Goal: Information Seeking & Learning: Learn about a topic

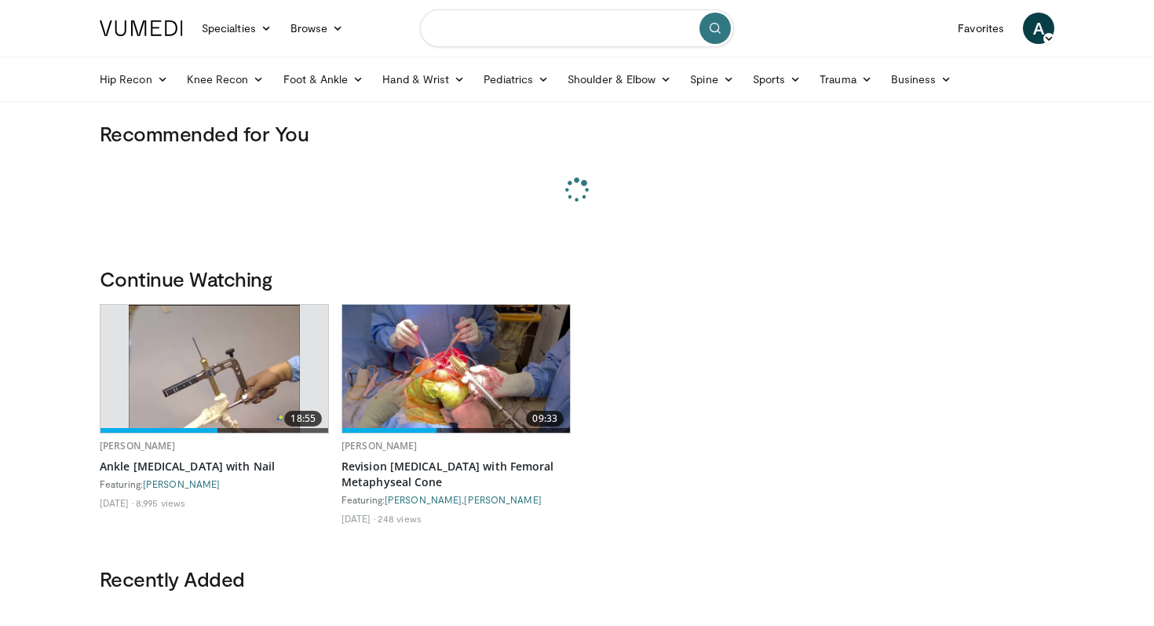
click at [524, 31] on input "Search topics, interventions" at bounding box center [577, 28] width 314 height 38
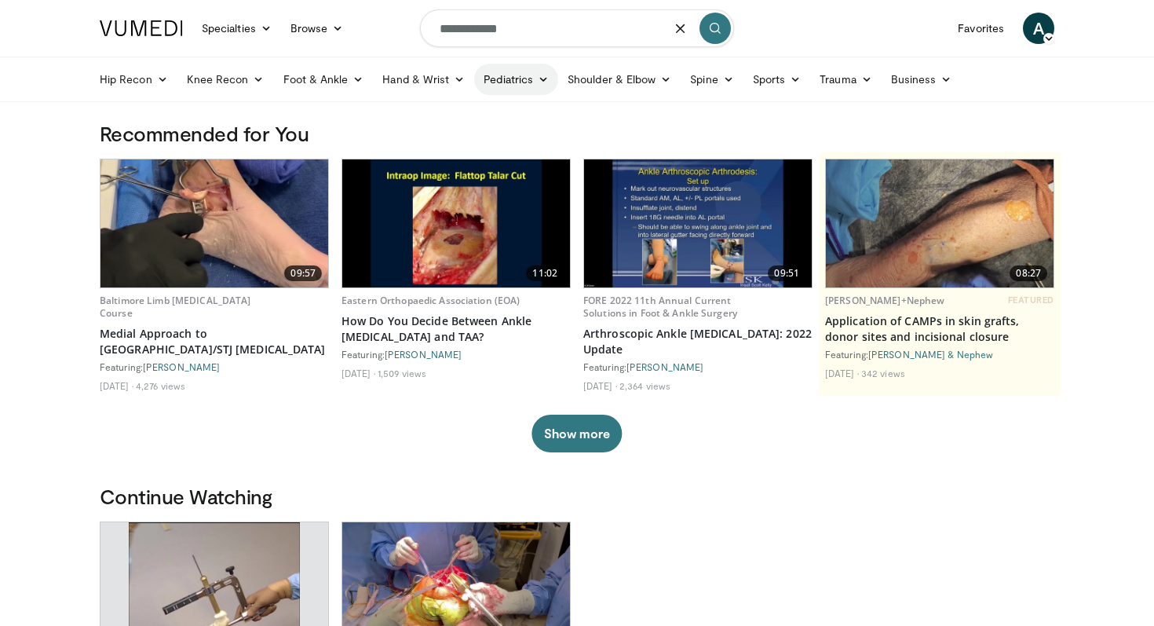
type input "**********"
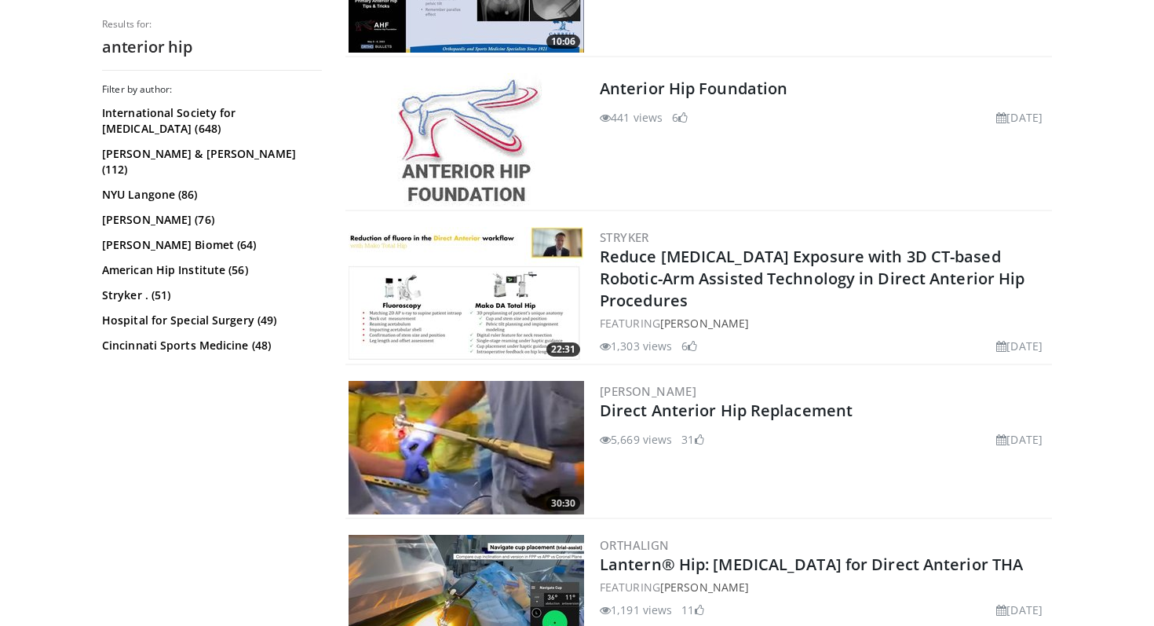
scroll to position [586, 0]
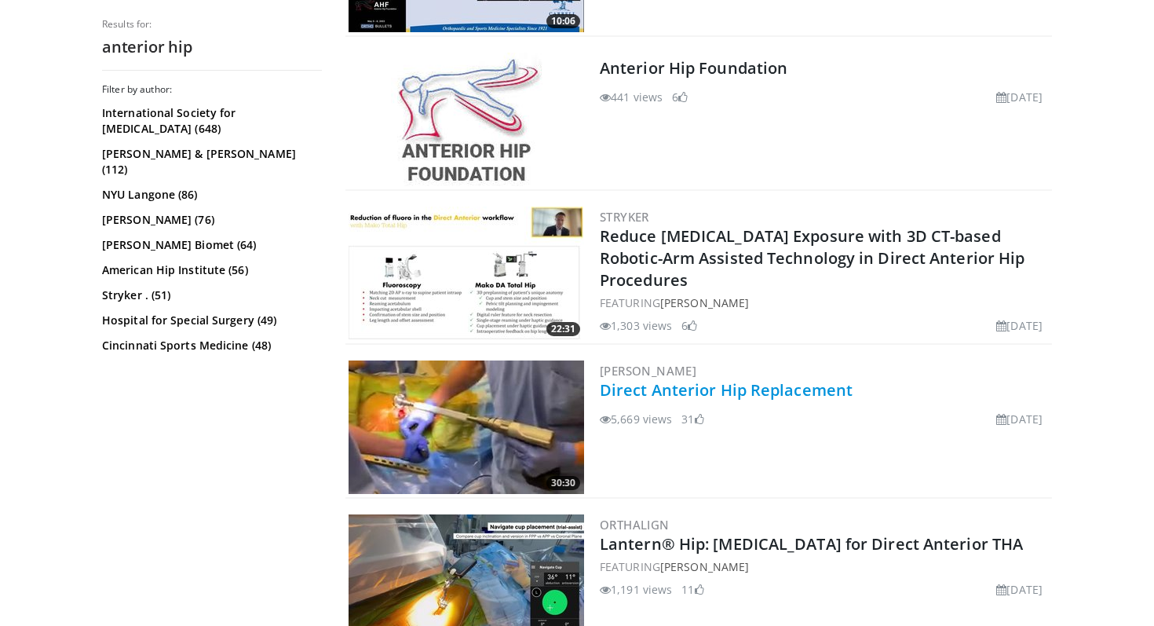
click at [721, 379] on link "Direct Anterior Hip Replacement" at bounding box center [726, 389] width 253 height 21
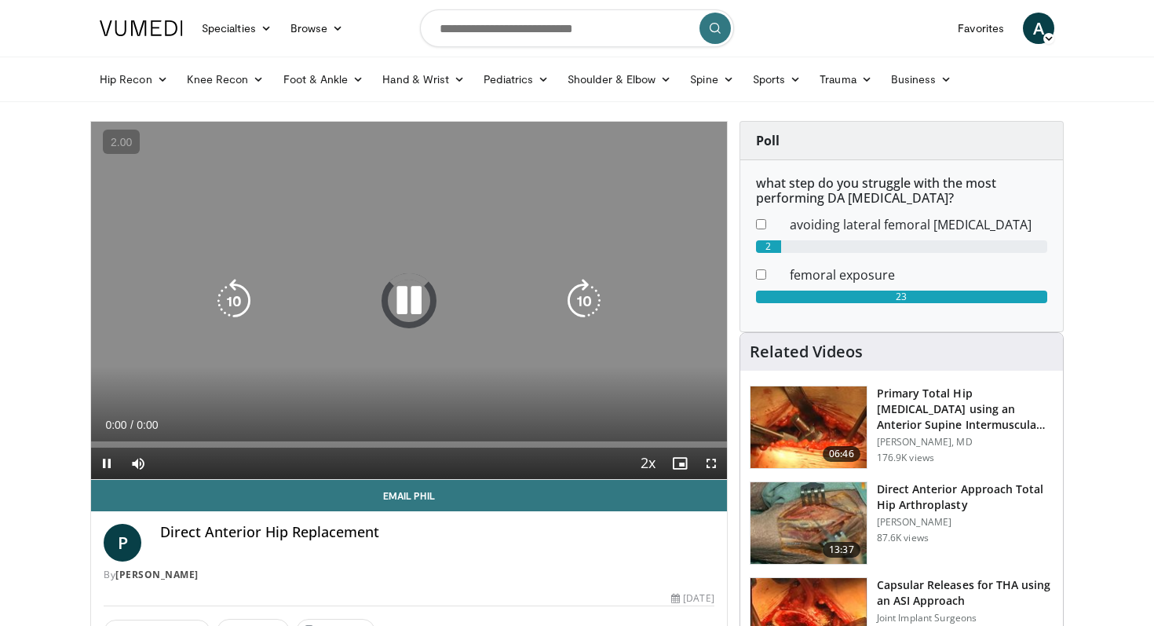
click at [434, 298] on div "Video Player" at bounding box center [409, 300] width 382 height 31
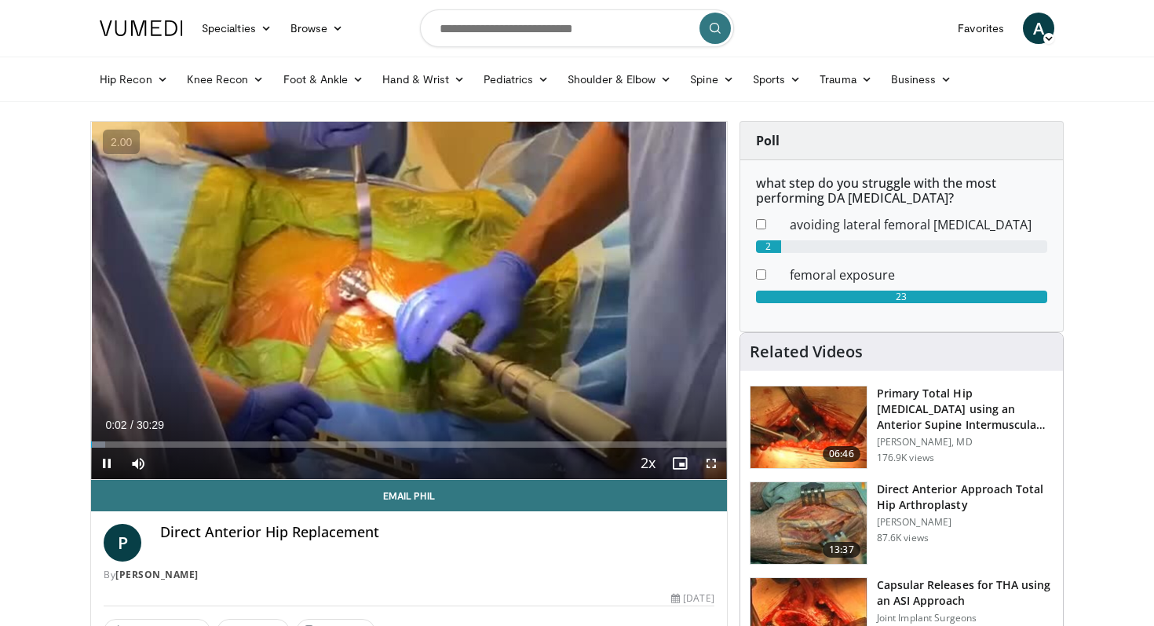
click at [712, 463] on span "Video Player" at bounding box center [711, 462] width 31 height 31
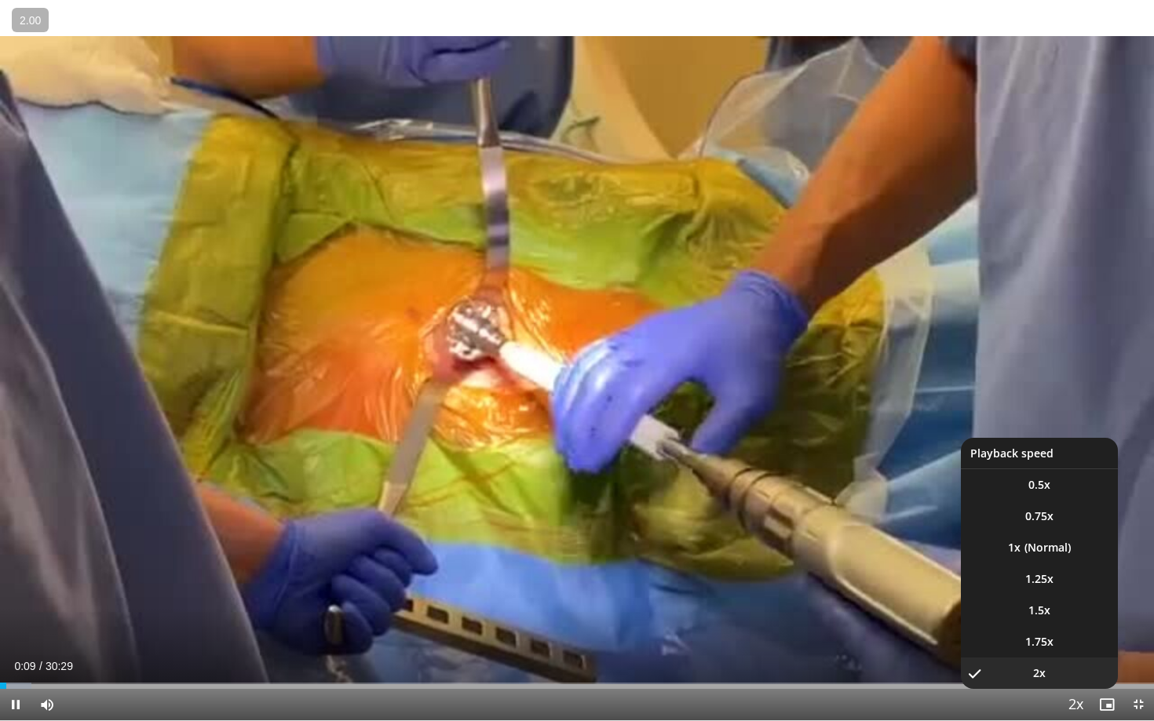
click at [1078, 625] on span "Video Player" at bounding box center [1075, 705] width 22 height 31
click at [1041, 611] on span "1.5x" at bounding box center [1039, 611] width 22 height 16
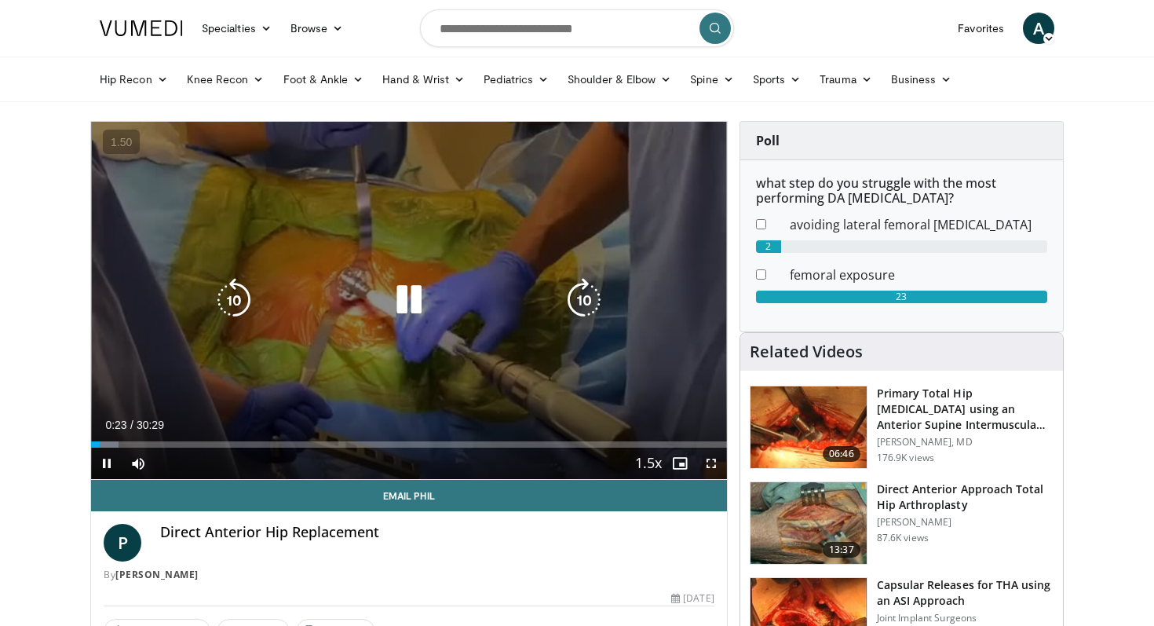
click at [394, 221] on div "10 seconds Tap to unmute" at bounding box center [409, 300] width 636 height 357
click at [358, 221] on div "10 seconds Tap to unmute" at bounding box center [409, 300] width 636 height 357
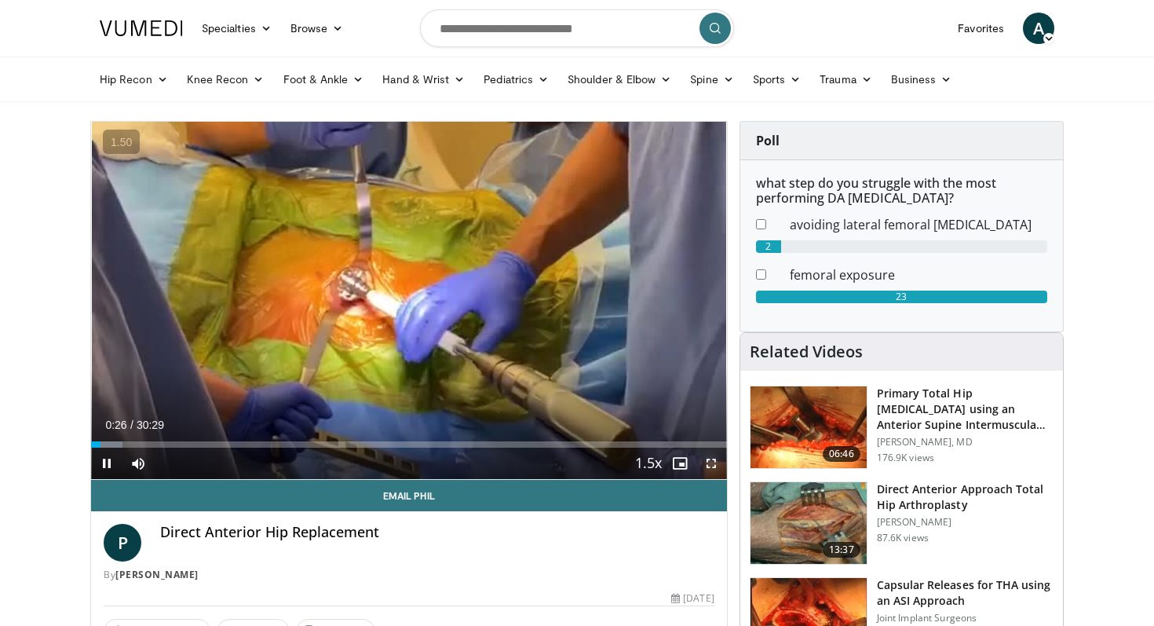
click at [711, 469] on span "Video Player" at bounding box center [711, 462] width 31 height 31
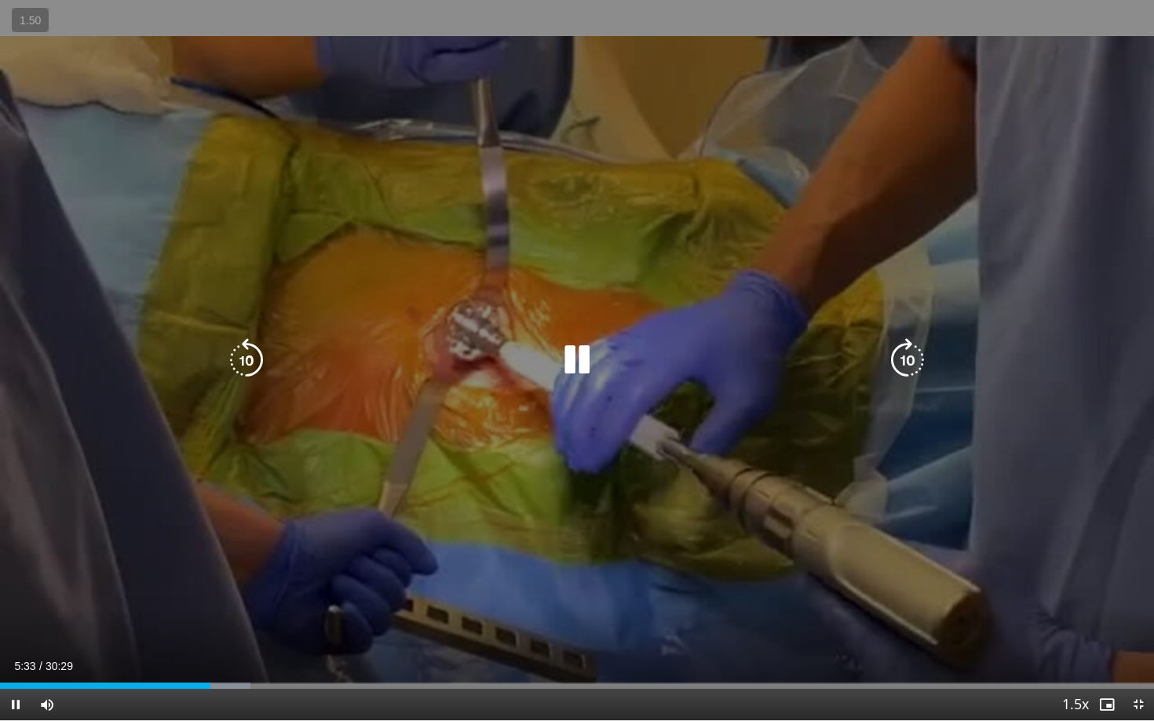
click at [622, 341] on div "10 seconds Tap to unmute" at bounding box center [577, 360] width 1154 height 721
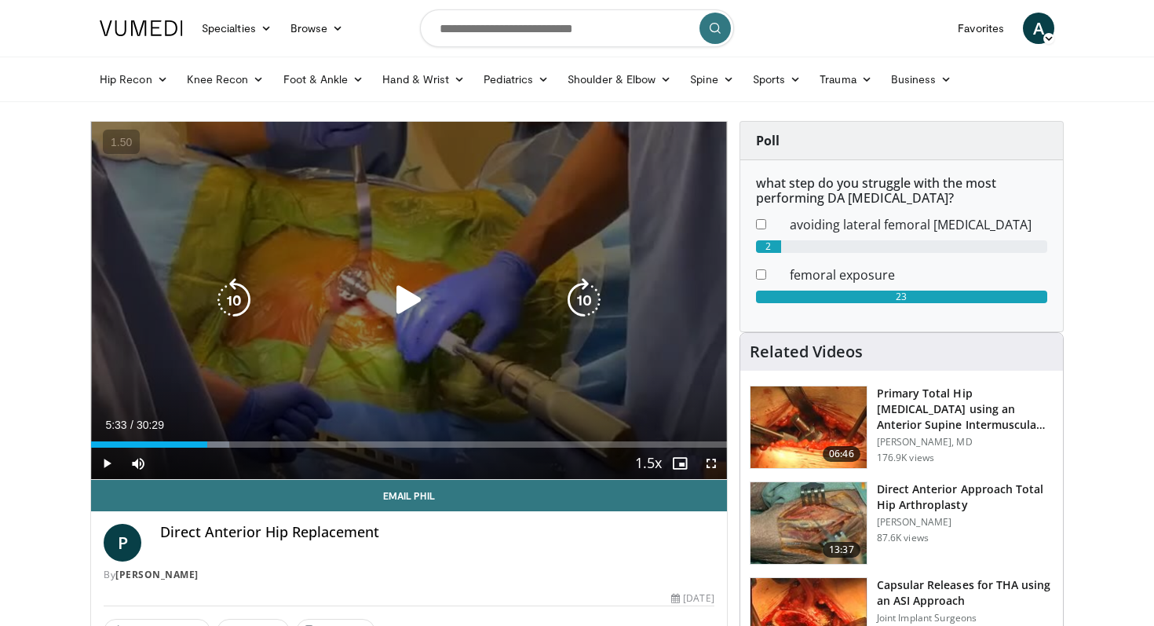
click at [313, 127] on div "10 seconds Tap to unmute" at bounding box center [409, 300] width 636 height 357
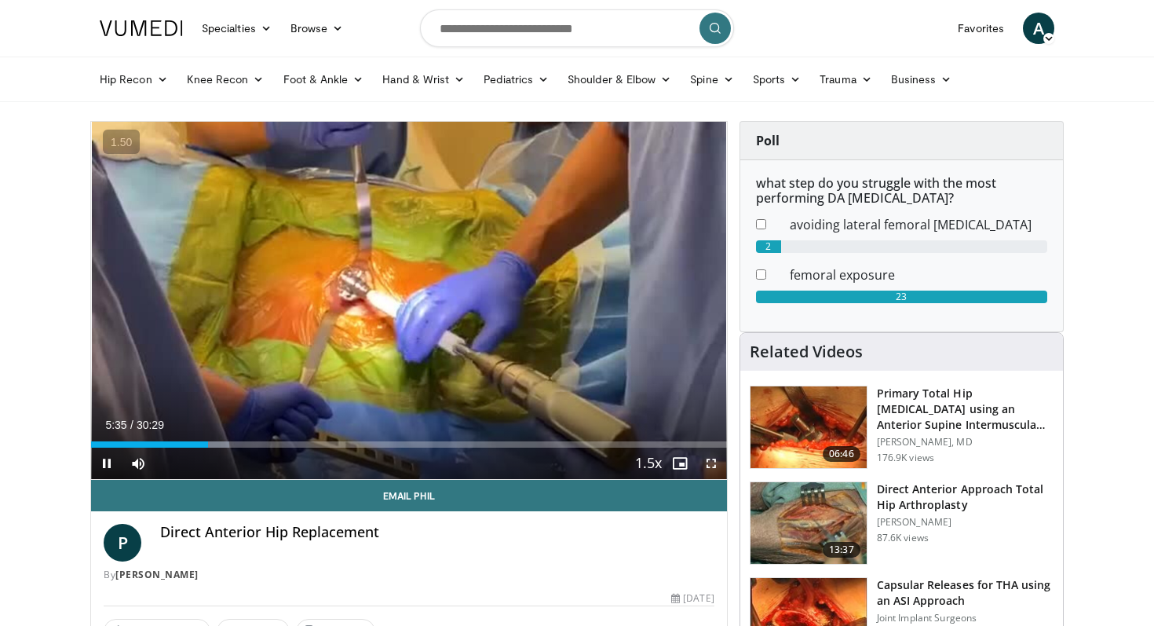
click at [706, 469] on span "Video Player" at bounding box center [711, 462] width 31 height 31
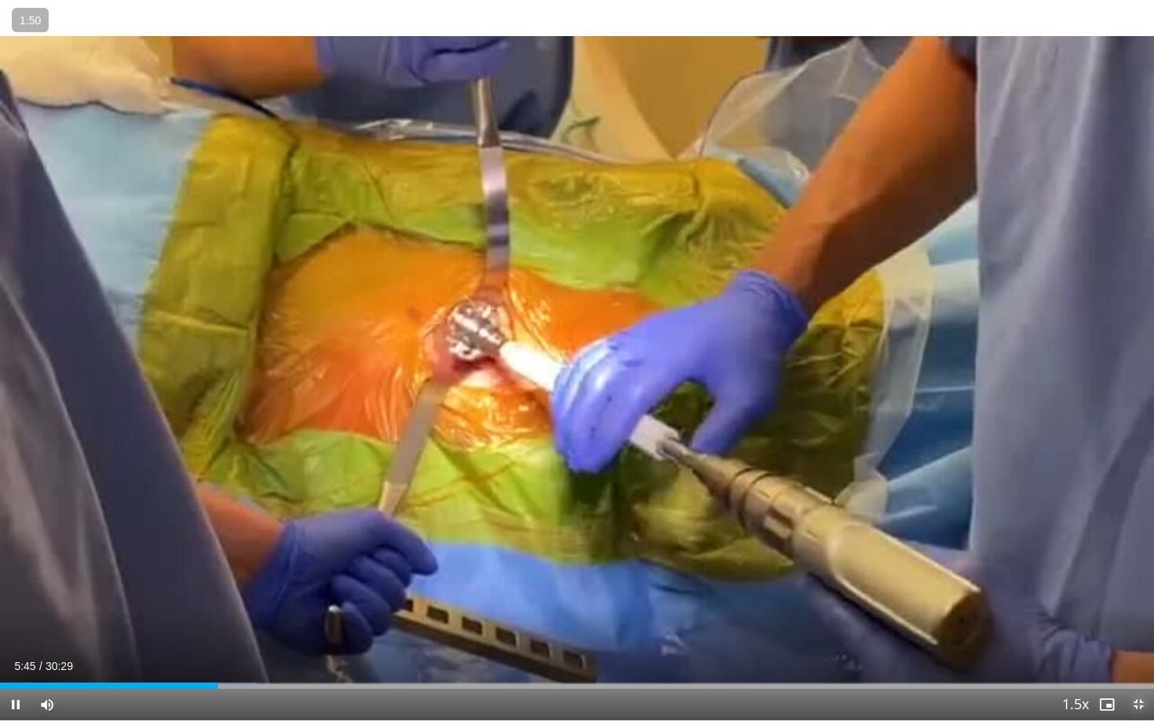
click at [1148, 625] on span "Video Player" at bounding box center [1138, 704] width 31 height 31
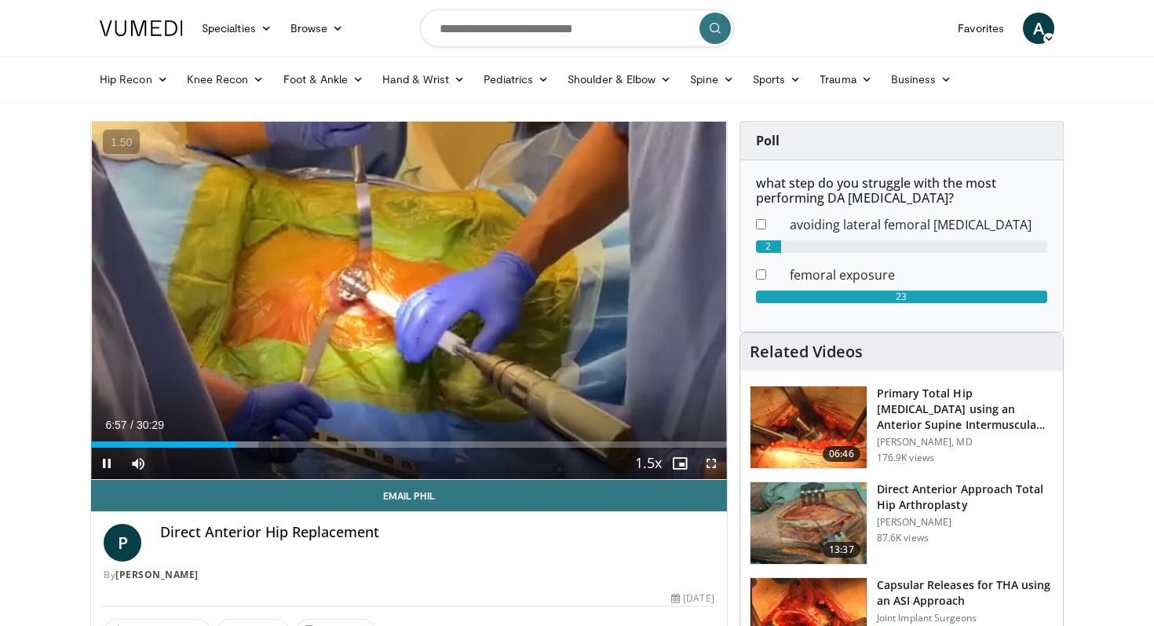
click at [710, 469] on span "Video Player" at bounding box center [711, 462] width 31 height 31
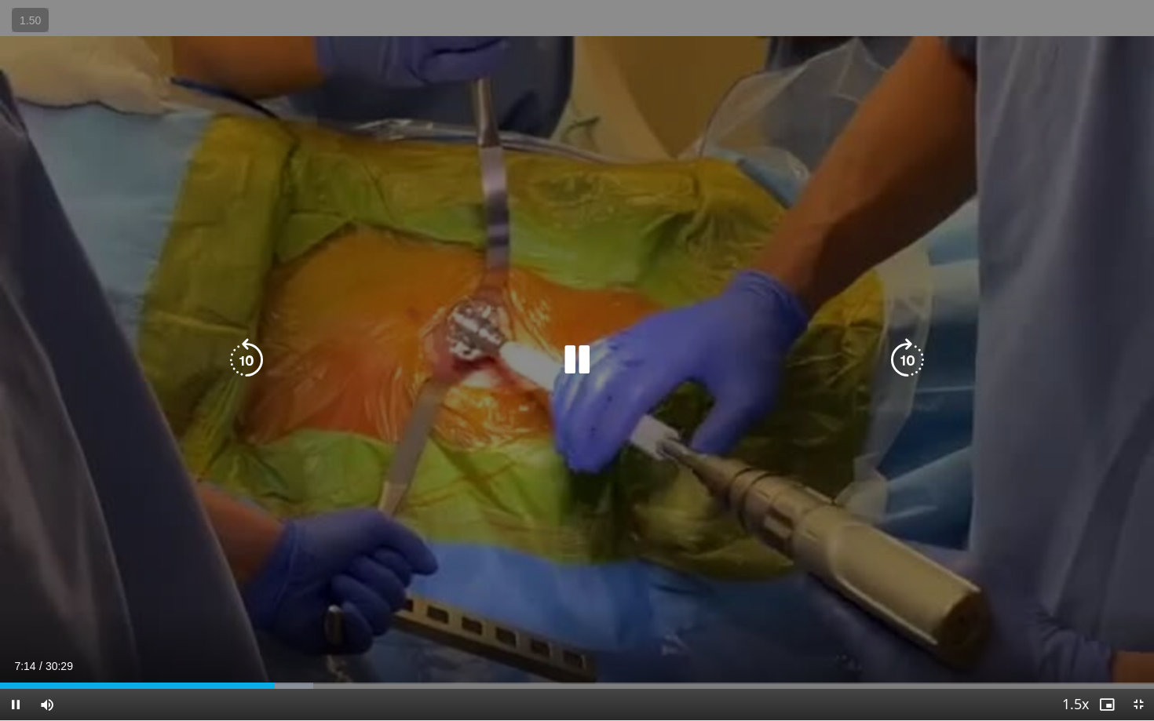
click at [569, 371] on icon "Video Player" at bounding box center [577, 360] width 44 height 44
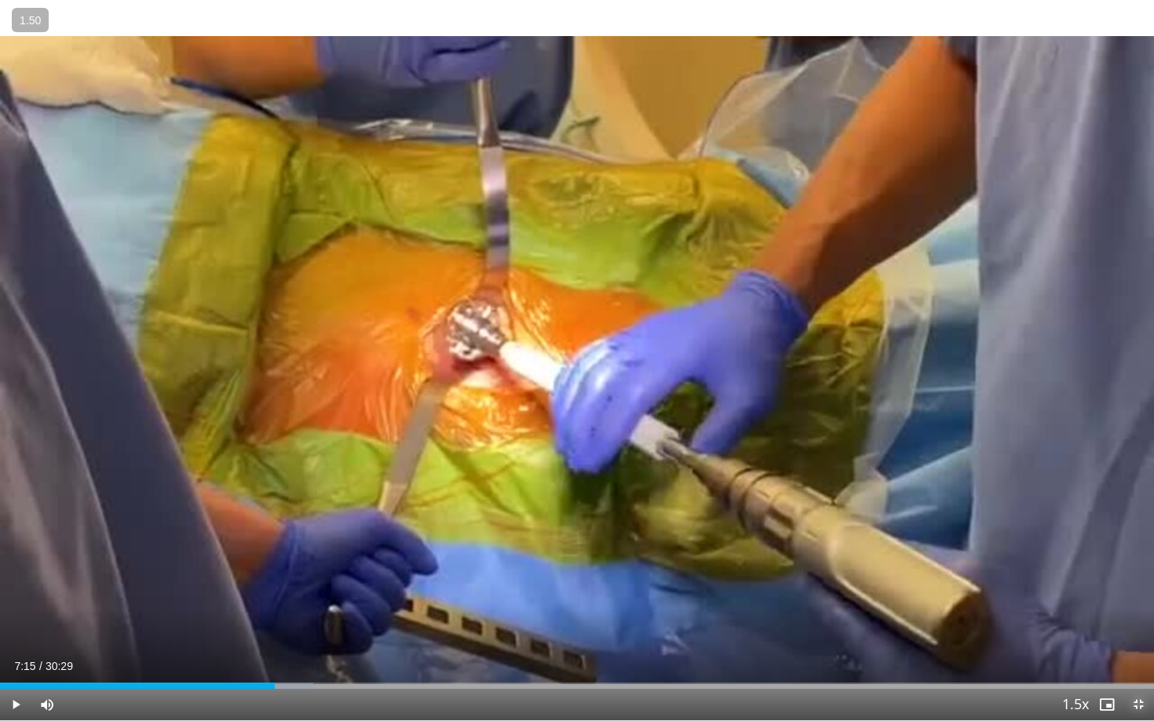
click at [1137, 625] on span "Video Player" at bounding box center [1138, 704] width 31 height 31
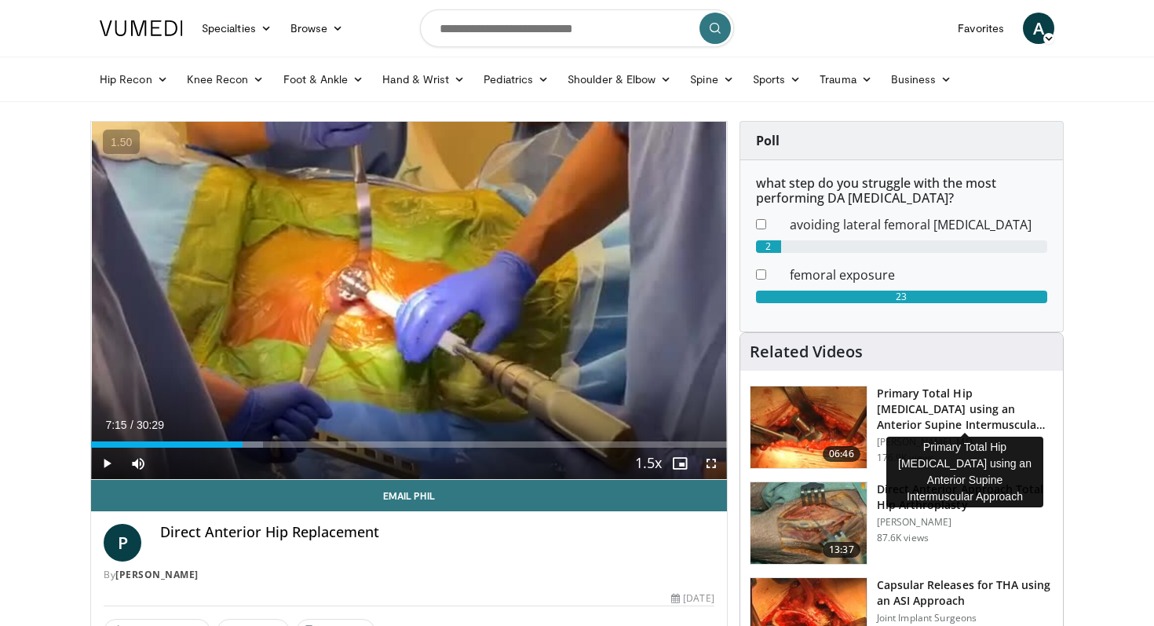
click at [928, 406] on h3 "Primary Total Hip [MEDICAL_DATA] using an Anterior Supine Intermuscula…" at bounding box center [965, 408] width 177 height 47
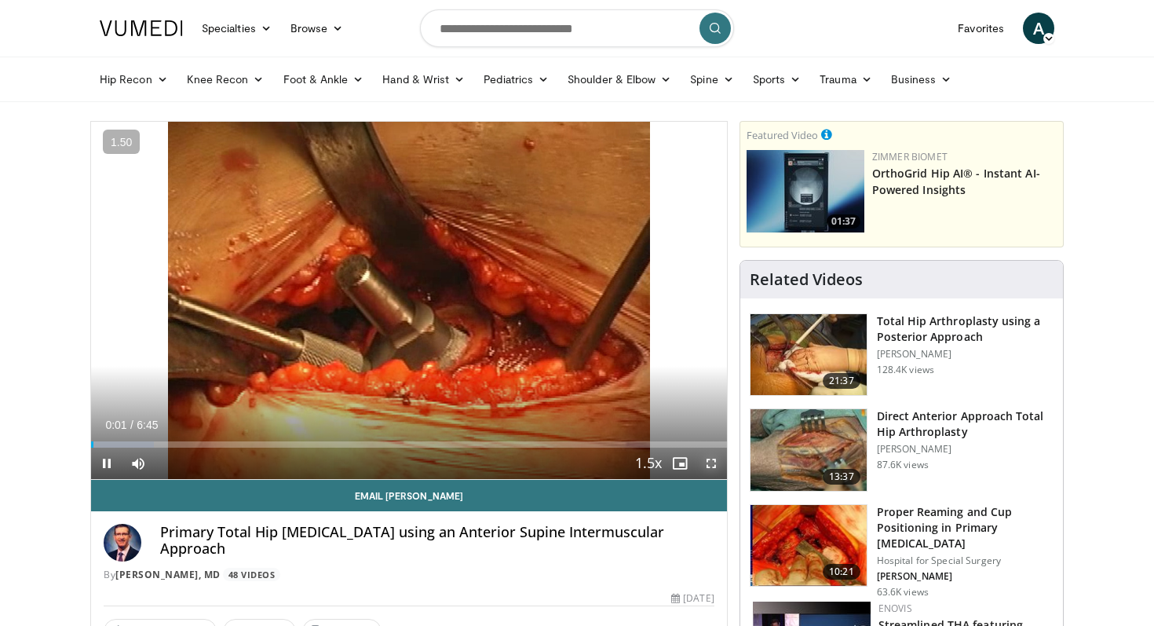
click at [717, 463] on span "Video Player" at bounding box center [711, 462] width 31 height 31
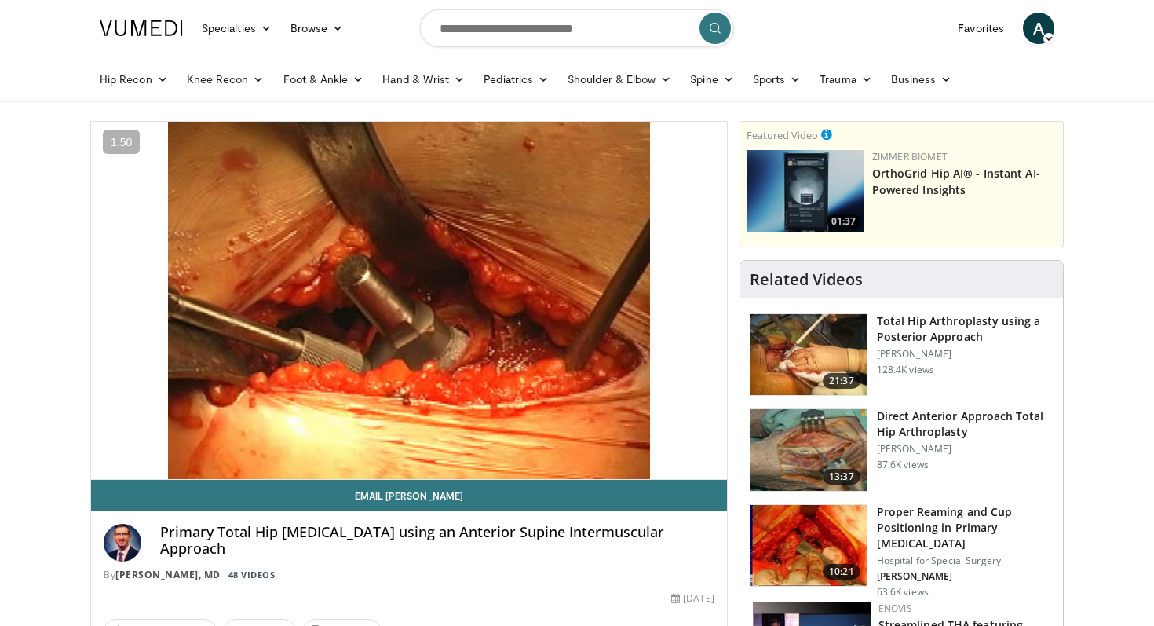
click at [921, 433] on h3 "Direct Anterior Approach Total Hip Arthroplasty" at bounding box center [965, 423] width 177 height 31
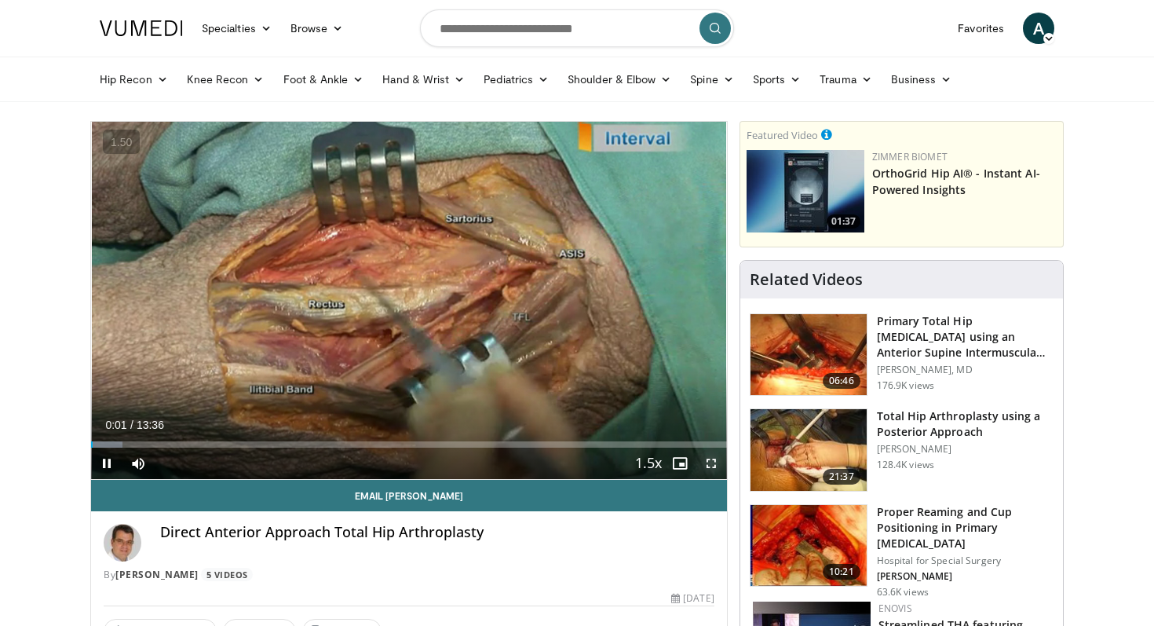
click at [713, 460] on span "Video Player" at bounding box center [711, 462] width 31 height 31
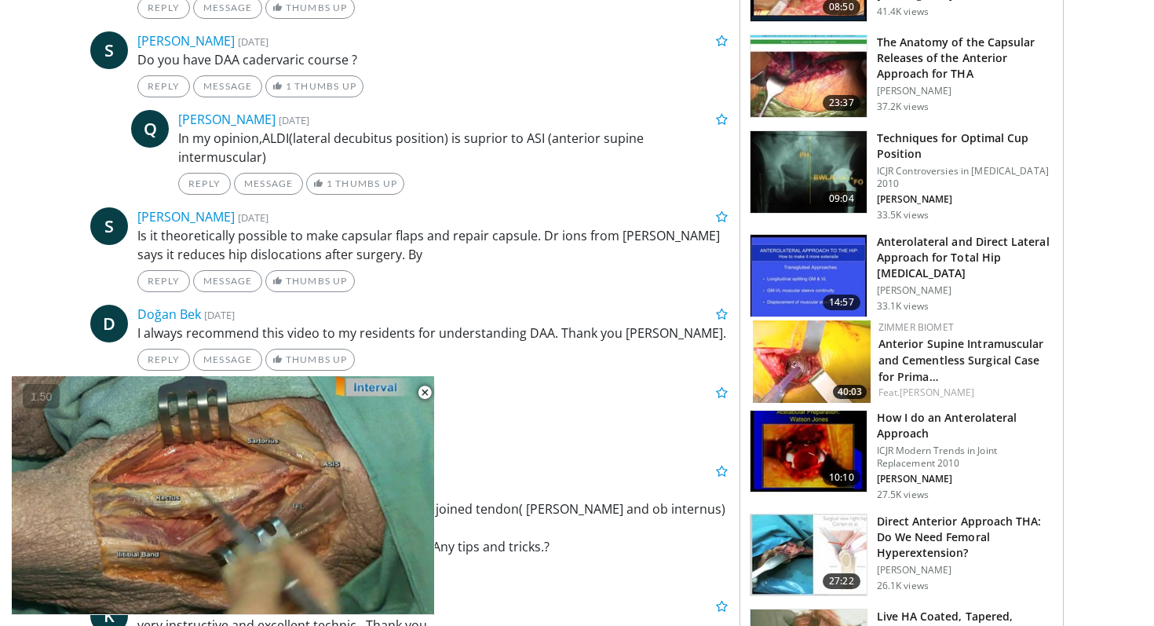
scroll to position [856, 0]
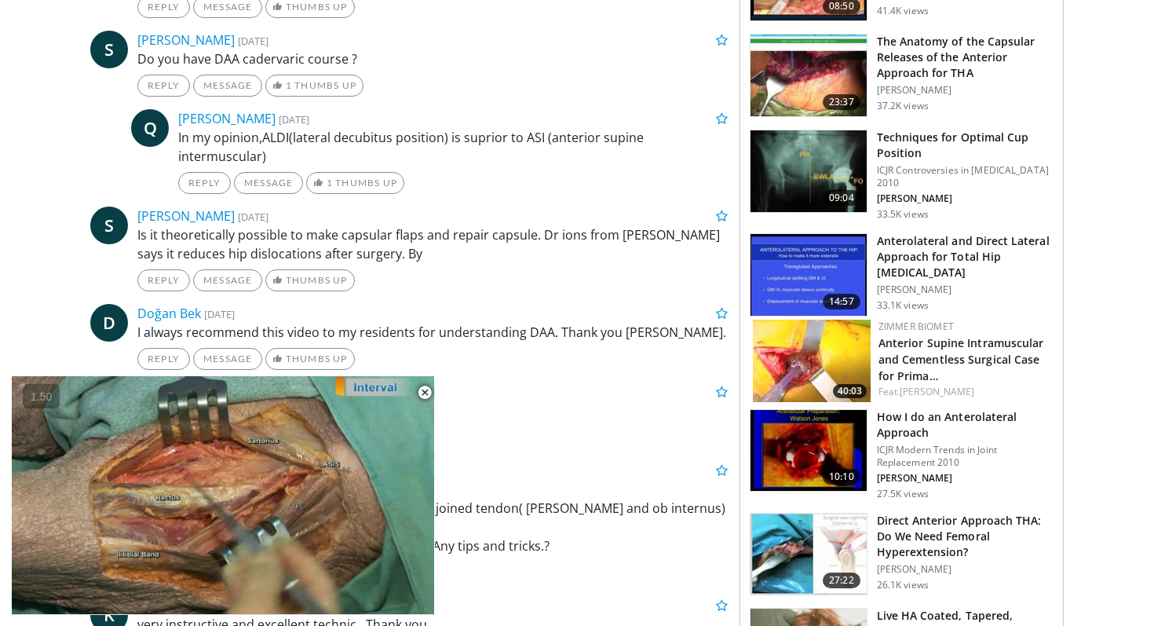
click at [920, 414] on h3 "How I do an Anterolateral Approach" at bounding box center [965, 424] width 177 height 31
